Goal: Book appointment/travel/reservation

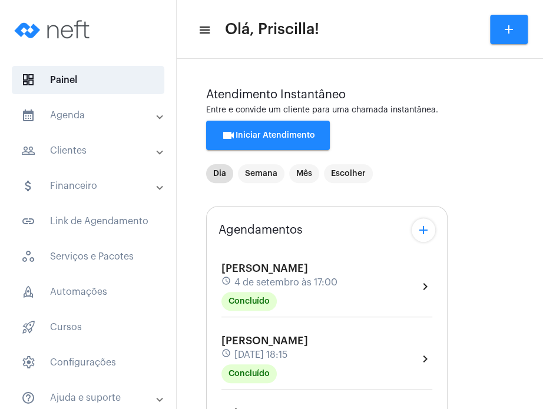
click at [76, 117] on mat-panel-title "calendar_month_outlined Agenda" at bounding box center [89, 115] width 136 height 14
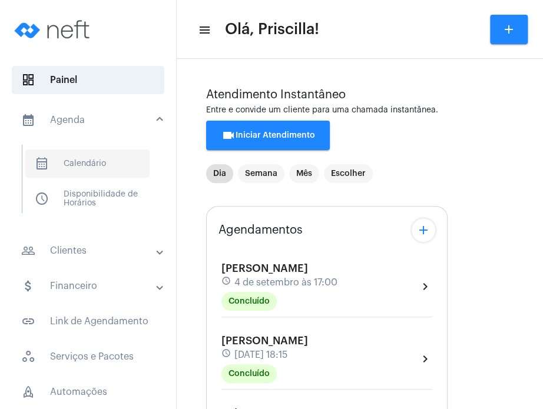
click at [81, 165] on span "calendar_month_outlined Calendário" at bounding box center [87, 164] width 124 height 28
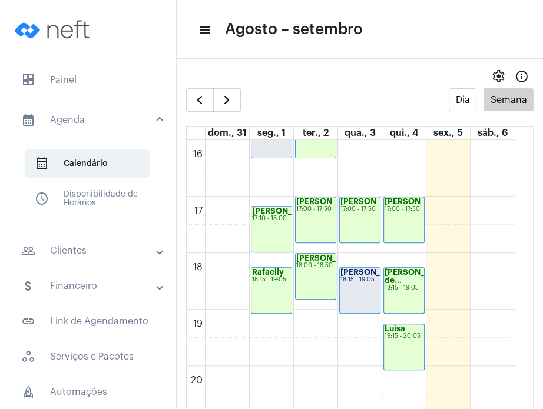
scroll to position [937, 0]
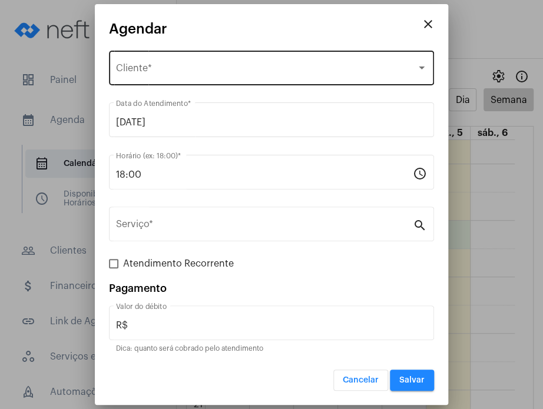
click at [258, 82] on div "Selecione o Cliente Cliente *" at bounding box center [271, 66] width 311 height 37
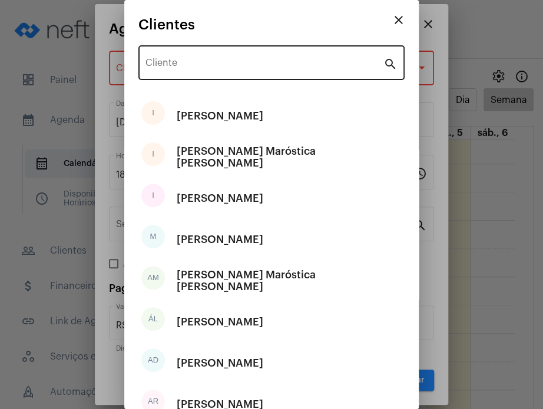
click at [240, 71] on div "Cliente" at bounding box center [264, 61] width 238 height 37
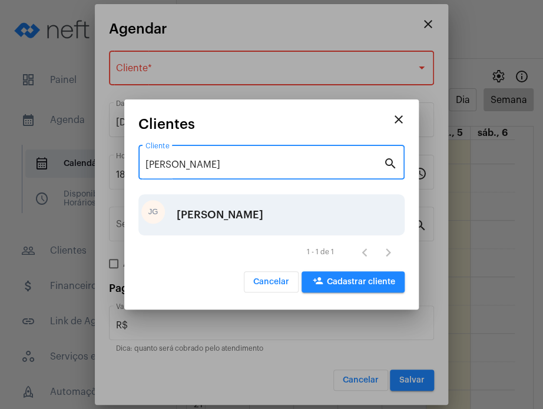
type input "[PERSON_NAME]"
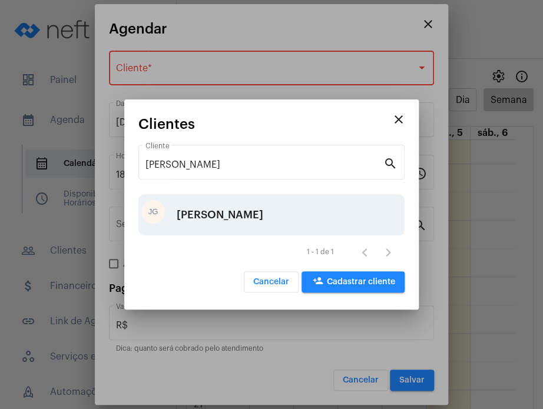
click at [265, 220] on div "[PERSON_NAME]" at bounding box center [271, 214] width 266 height 41
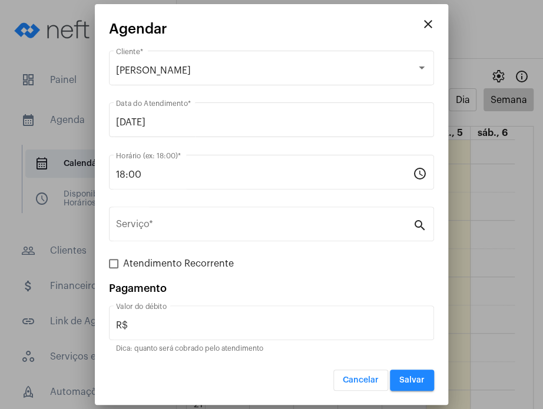
click at [265, 220] on div "Serviço *" at bounding box center [264, 222] width 297 height 37
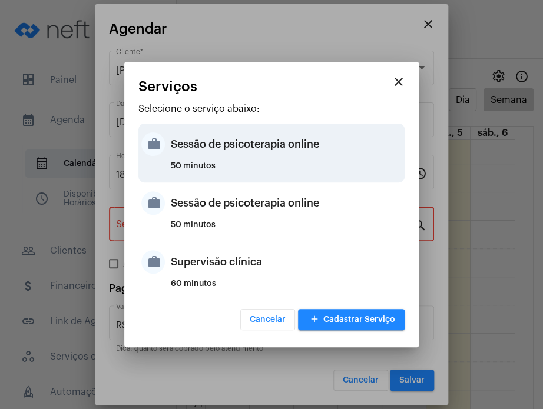
click at [271, 150] on div "Sessão de psicoterapia online" at bounding box center [286, 144] width 231 height 35
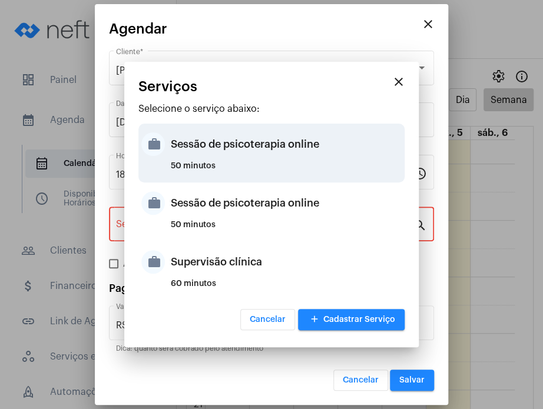
type input "Sessão de psicoterapia online"
type input "R$ 230"
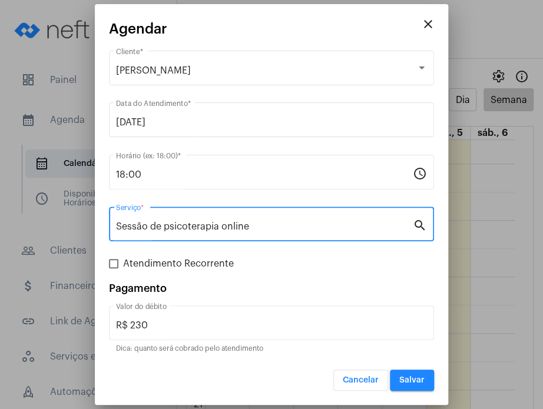
click at [416, 378] on span "Salvar" at bounding box center [411, 380] width 25 height 8
